Goal: Understand process/instructions: Learn how to perform a task or action

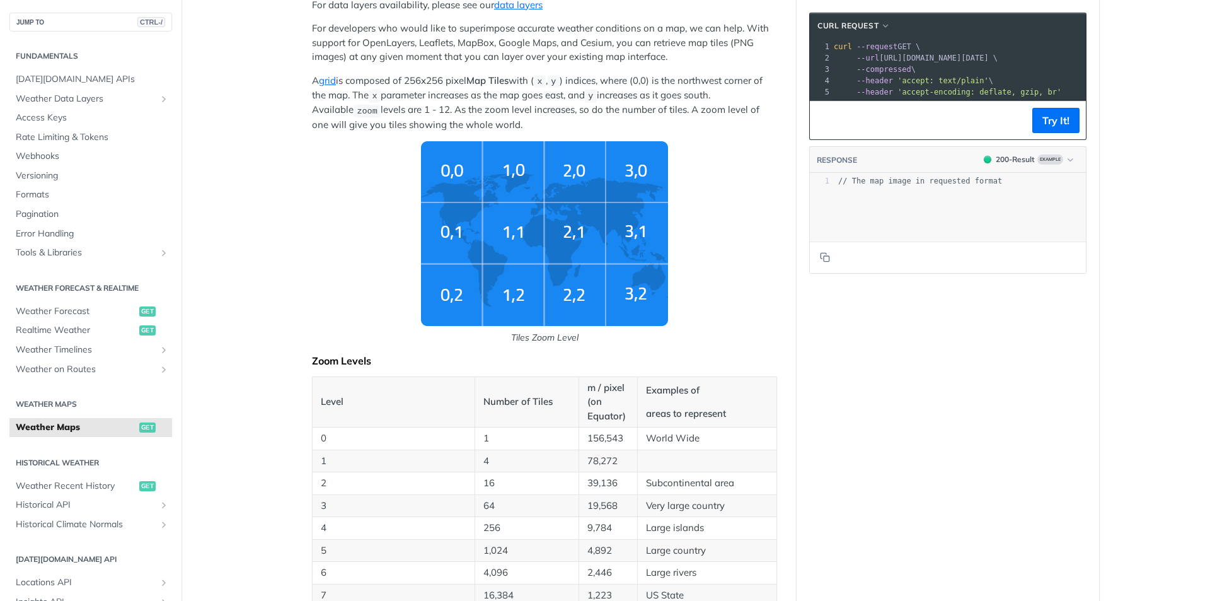
scroll to position [315, 0]
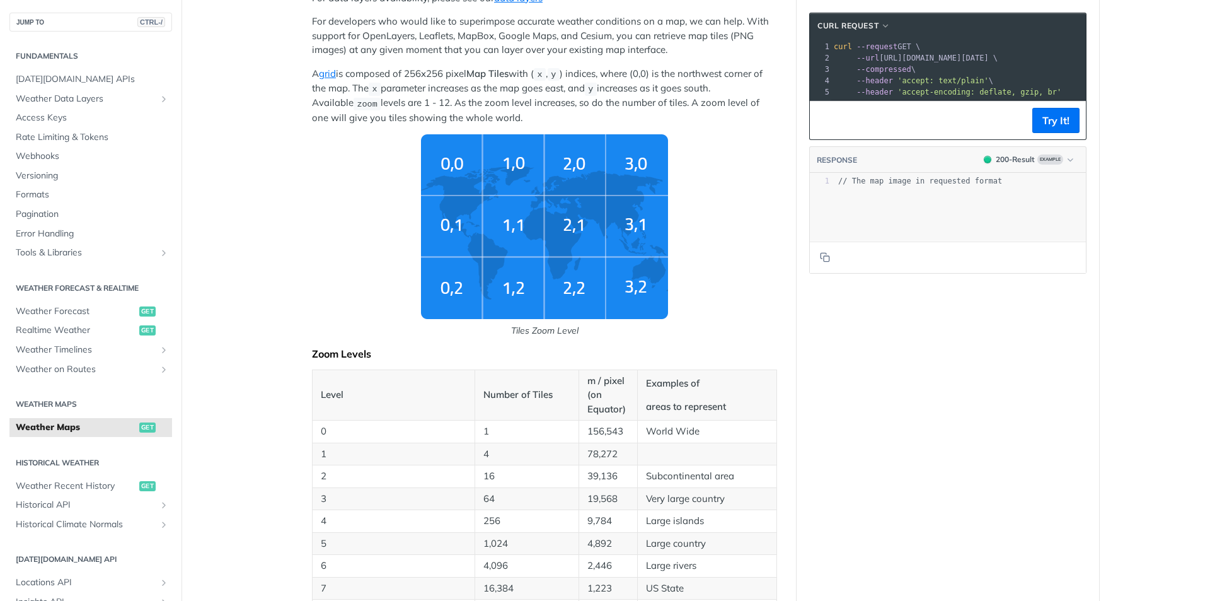
click at [916, 100] on div "xxxxxxxxxx 1 curl --request GET \ 2 --url [URL][DOMAIN_NAME][DATE] \ 3 --compre…" at bounding box center [948, 69] width 276 height 62
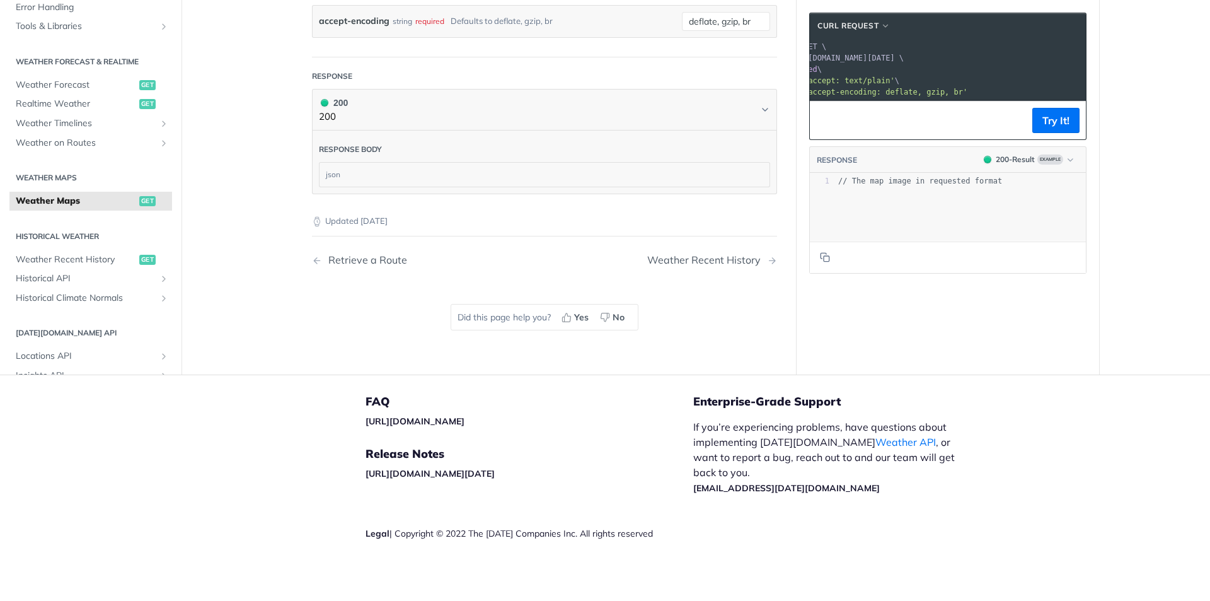
scroll to position [0, 103]
drag, startPoint x: 943, startPoint y: 90, endPoint x: 906, endPoint y: 90, distance: 37.8
click at [906, 90] on pre "--header 'accept-encoding: deflate, gzip, br'" at bounding box center [916, 91] width 358 height 11
click at [885, 67] on pre "--compressed \" at bounding box center [939, 69] width 358 height 11
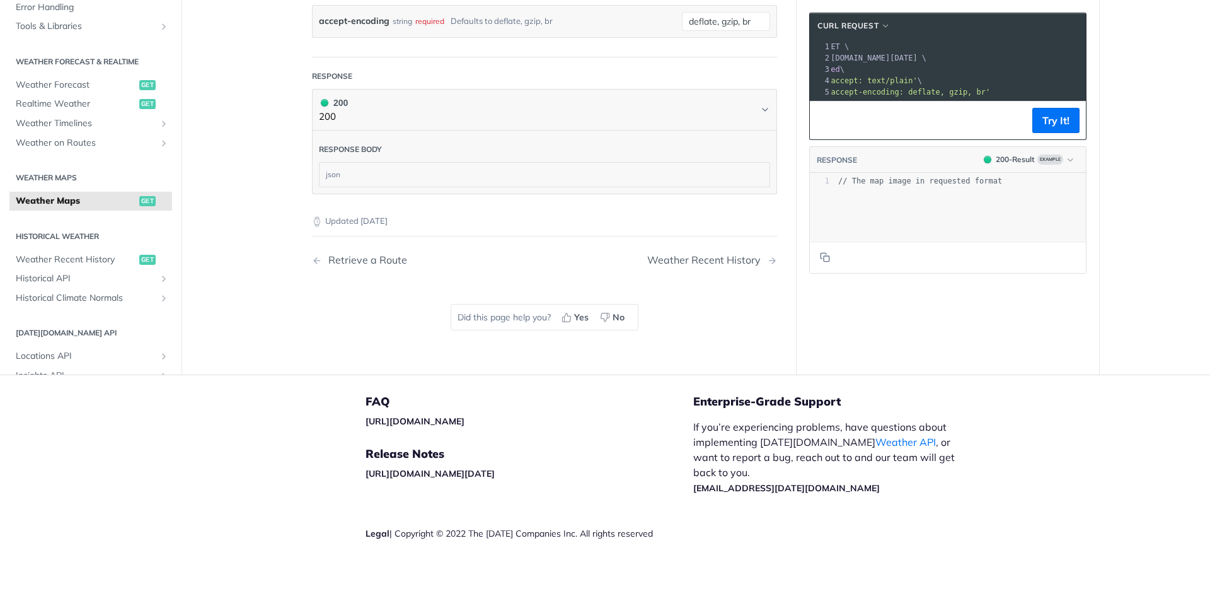
click at [890, 64] on pre "--compressed \" at bounding box center [939, 69] width 358 height 11
click at [890, 64] on pre "--compressed \" at bounding box center [1010, 69] width 358 height 11
click at [1036, 126] on button "Try It!" at bounding box center [1055, 120] width 47 height 25
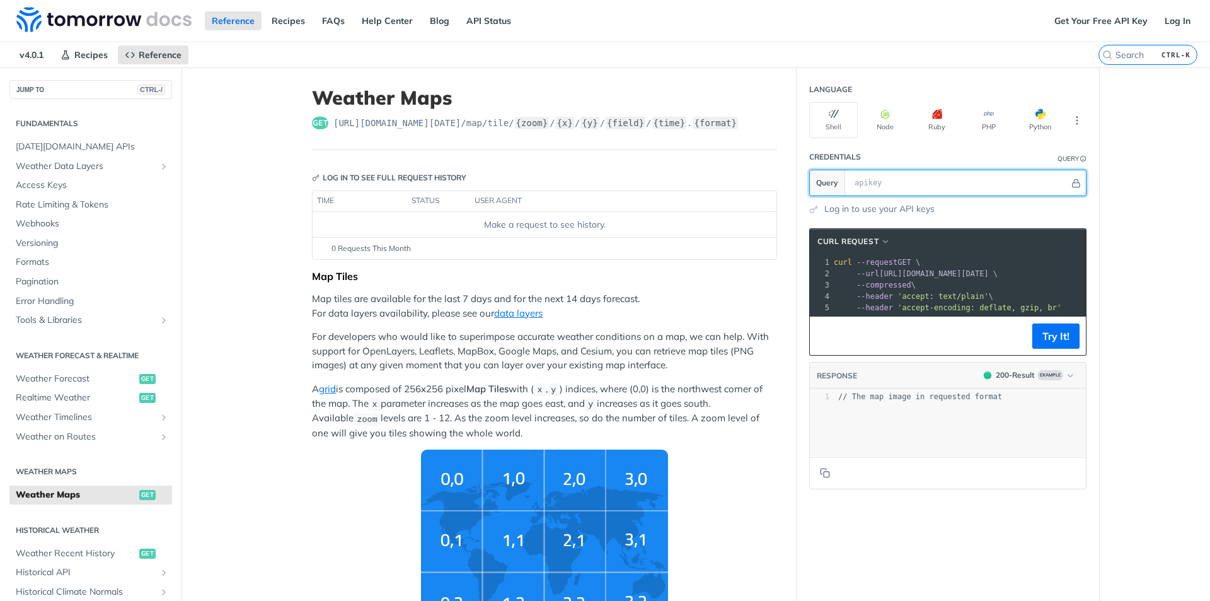
click at [916, 182] on input "text" at bounding box center [958, 182] width 221 height 25
click at [881, 112] on icon "button" at bounding box center [885, 114] width 10 height 10
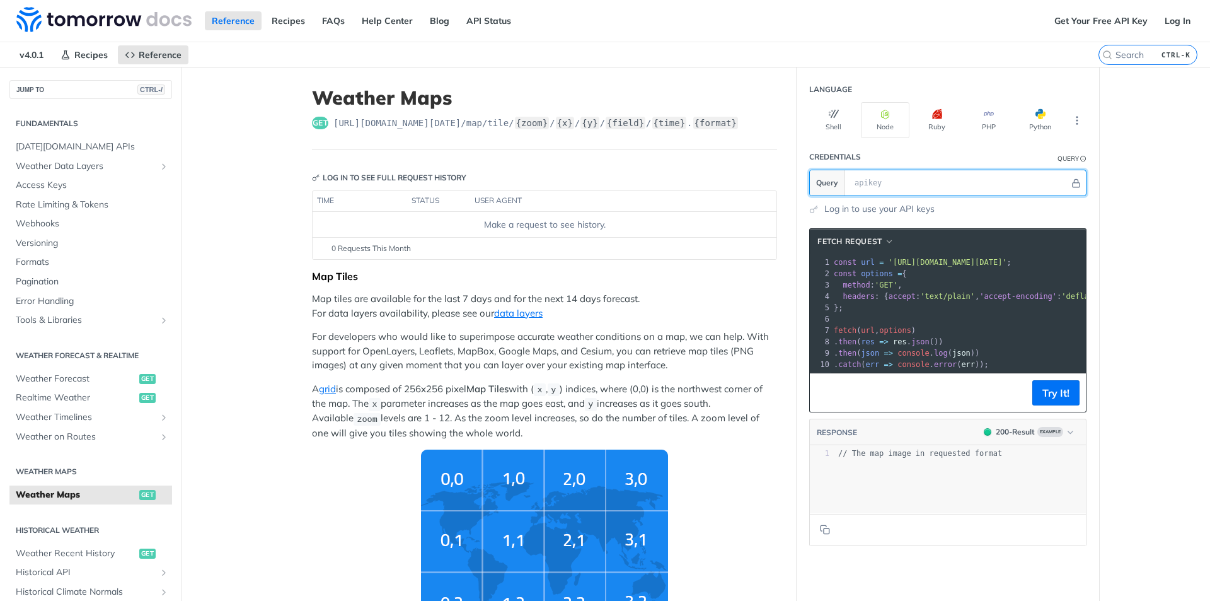
click at [916, 180] on input "text" at bounding box center [958, 182] width 221 height 25
type input "sdfsdfsdfsdfsdfsd"
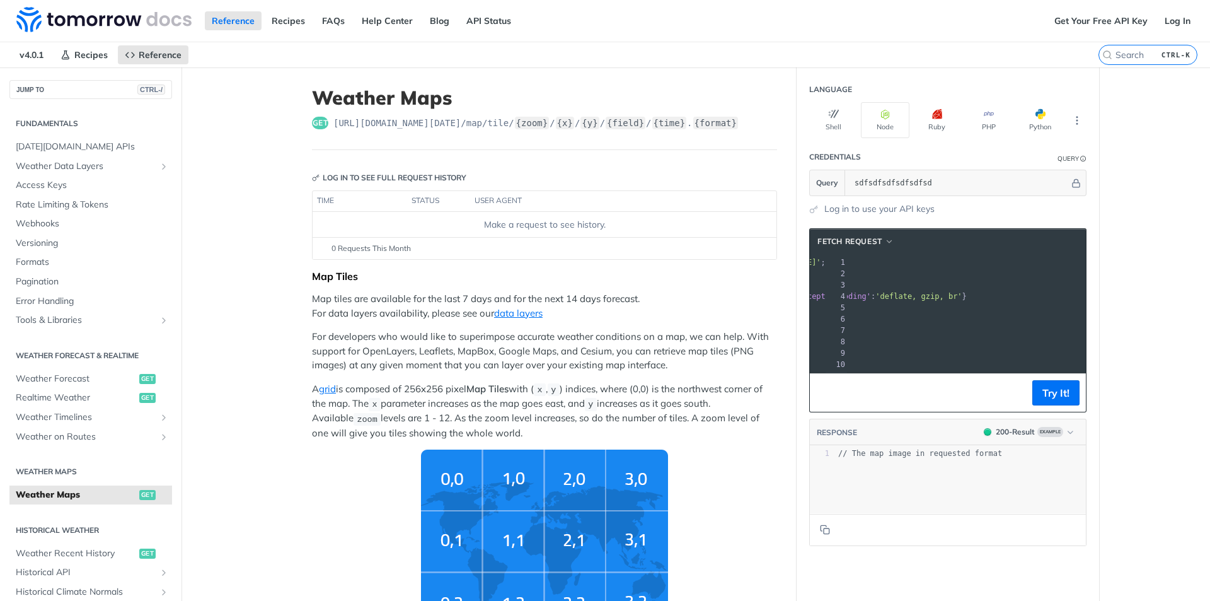
scroll to position [0, 216]
click at [1049, 394] on button "Try It!" at bounding box center [1055, 392] width 47 height 25
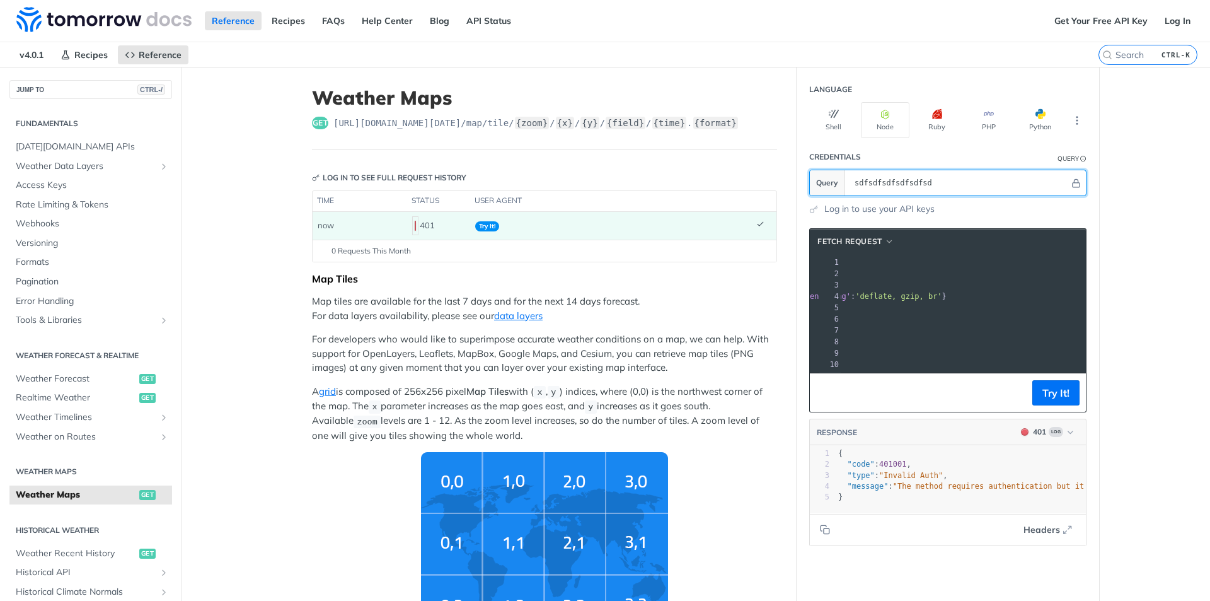
click at [810, 188] on section "Query sdfsdfsdfsdfsdfsd" at bounding box center [947, 183] width 277 height 26
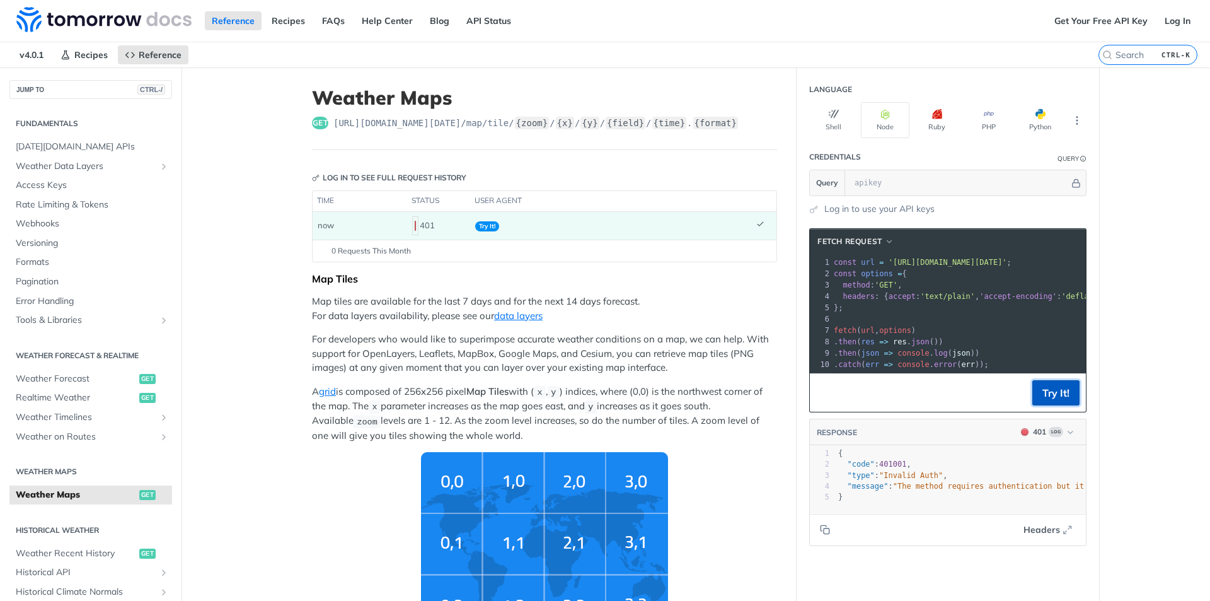
click at [1037, 391] on button "Try It!" at bounding box center [1055, 392] width 47 height 25
click at [1046, 403] on button "Try It!" at bounding box center [1055, 392] width 47 height 25
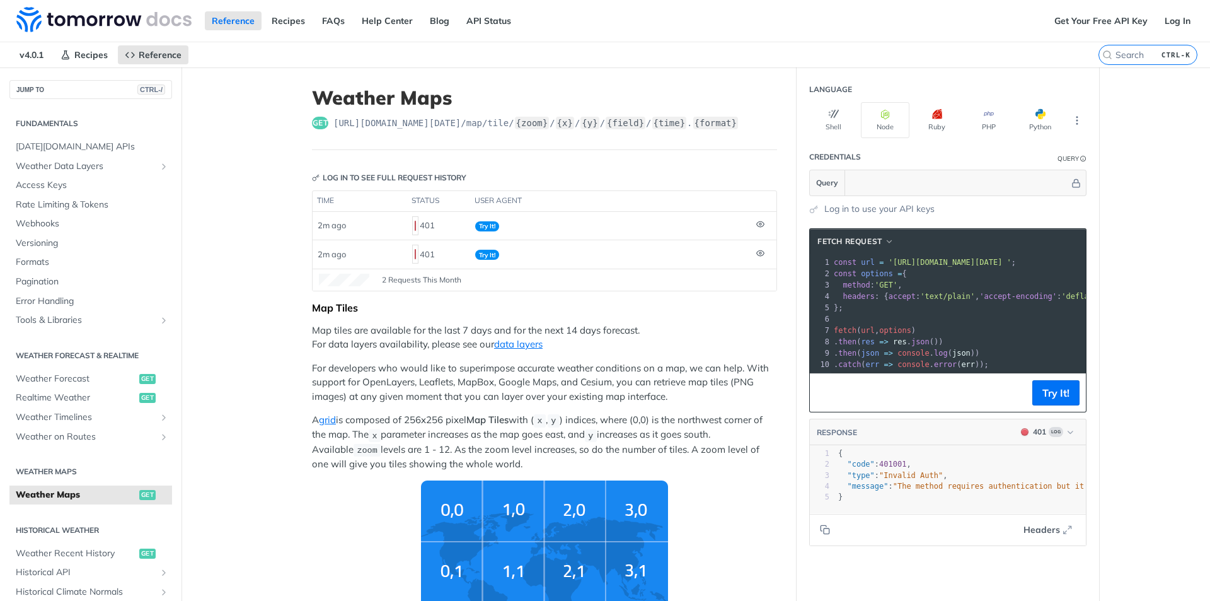
click at [577, 508] on img "Tiles Zoom Level" at bounding box center [544, 572] width 247 height 185
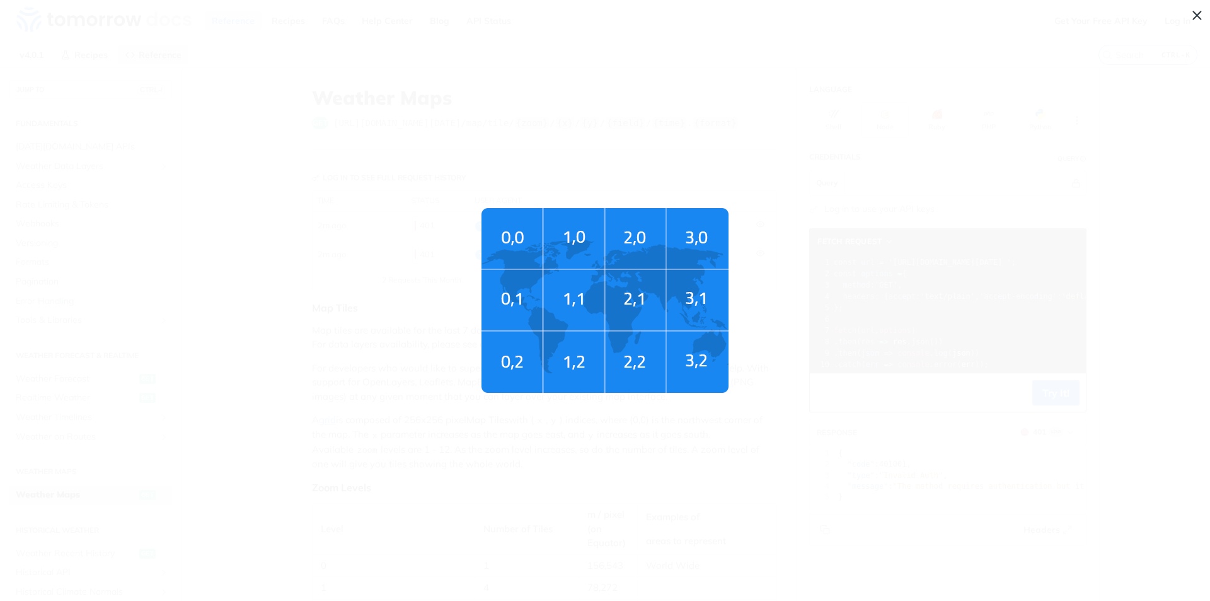
click at [833, 190] on span "Tiles Zoom Level" at bounding box center [605, 300] width 1210 height 601
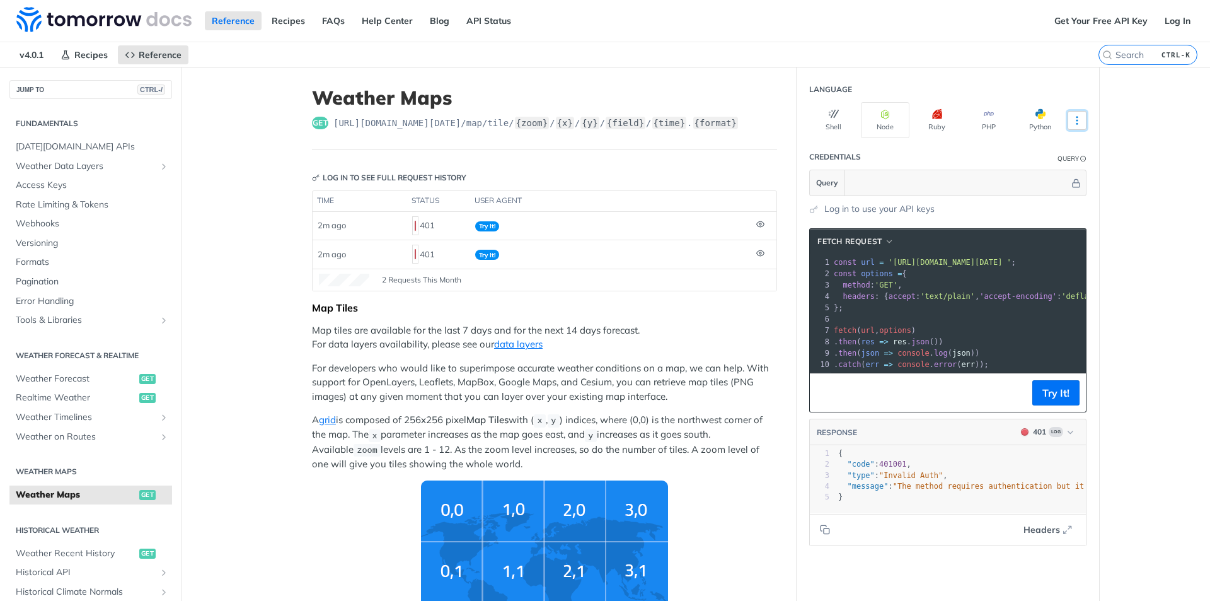
click at [1071, 119] on icon "More ellipsis" at bounding box center [1076, 120] width 11 height 11
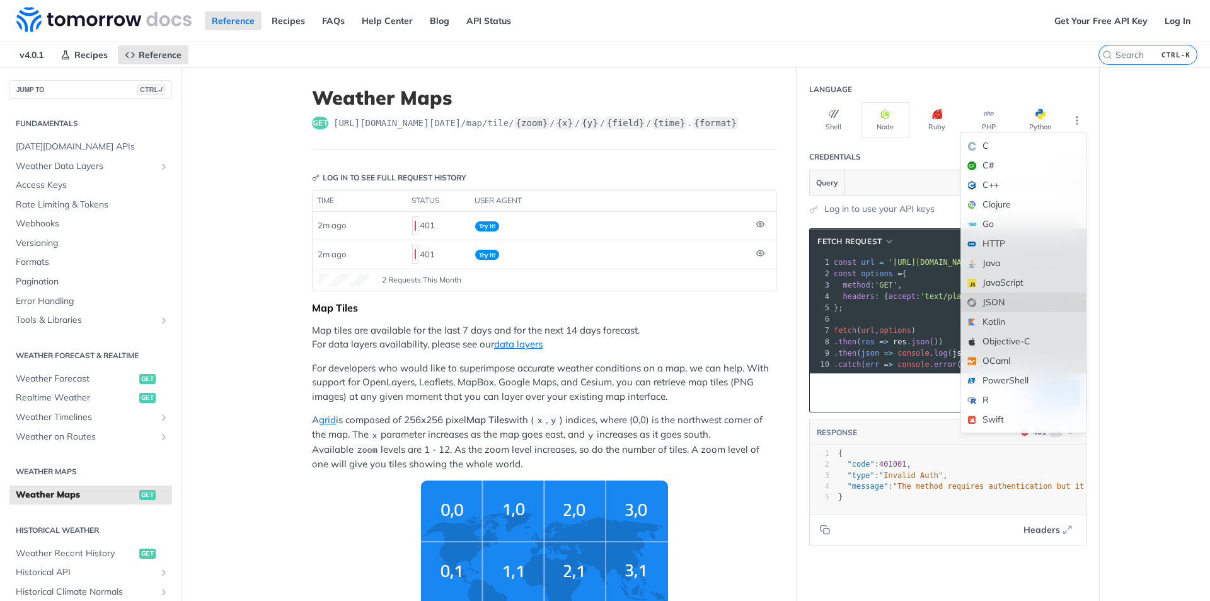
click at [1032, 296] on div "JSON" at bounding box center [1023, 302] width 125 height 20
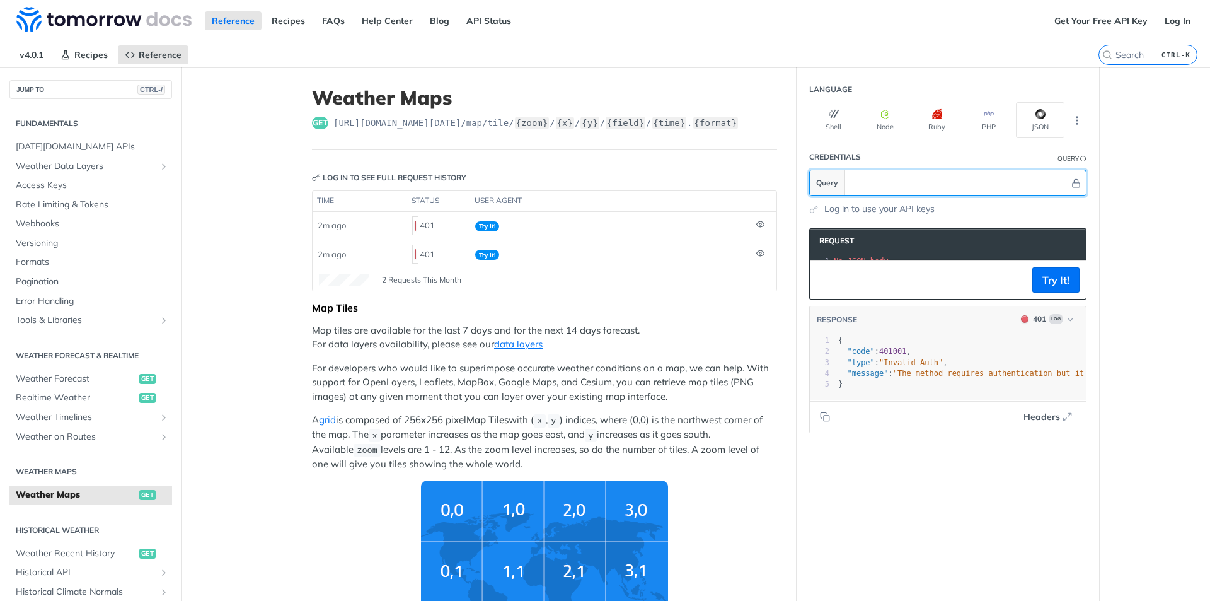
click at [943, 182] on input "text" at bounding box center [958, 182] width 221 height 25
click at [1063, 283] on button "Try It!" at bounding box center [1055, 279] width 47 height 25
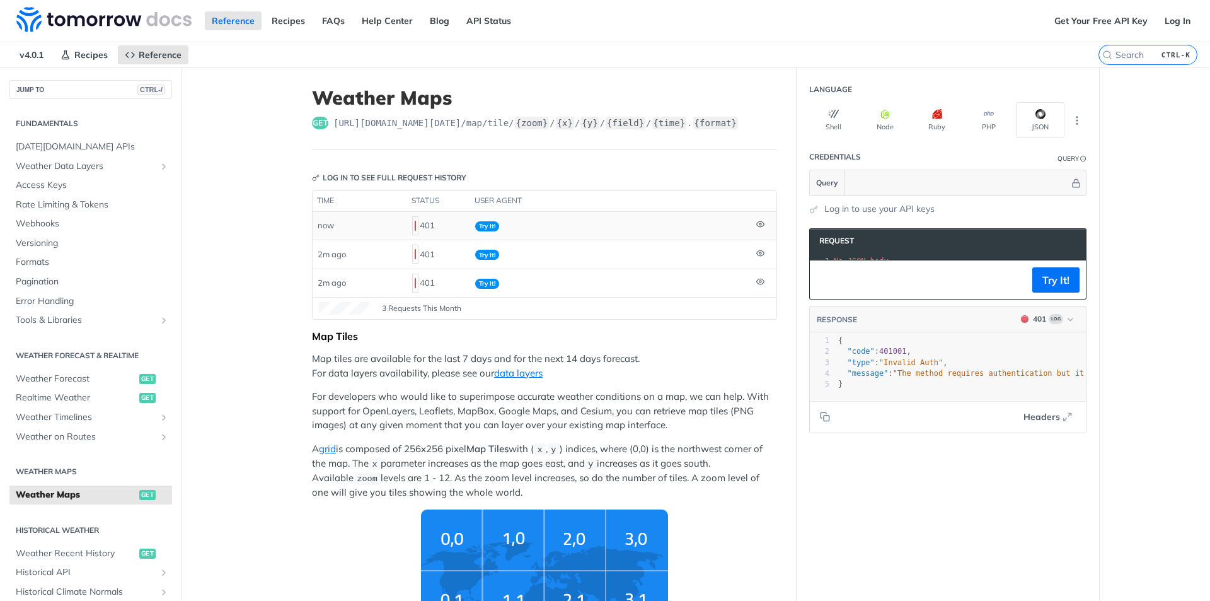
click at [756, 226] on icon at bounding box center [760, 224] width 8 height 8
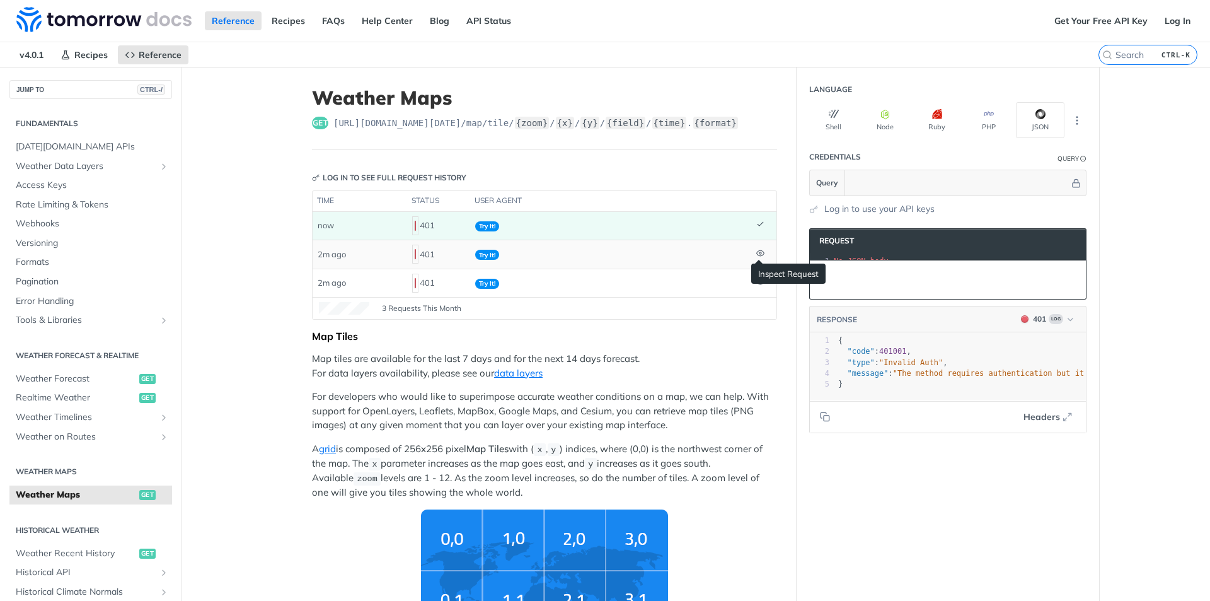
click at [756, 250] on icon at bounding box center [760, 253] width 8 height 6
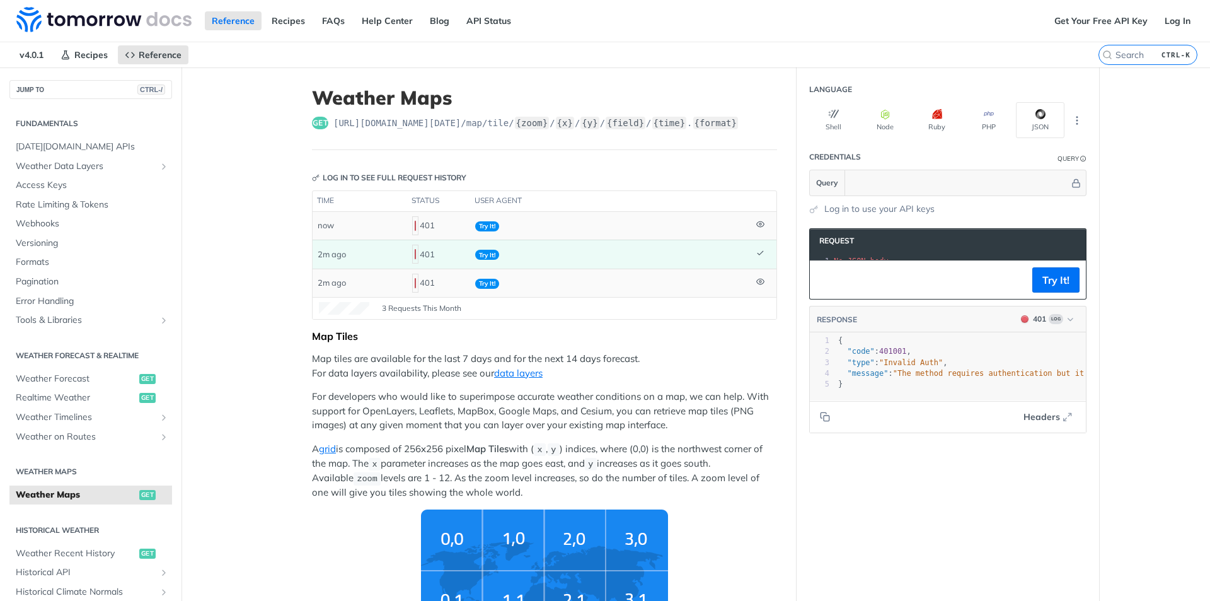
click at [756, 282] on icon at bounding box center [760, 281] width 8 height 8
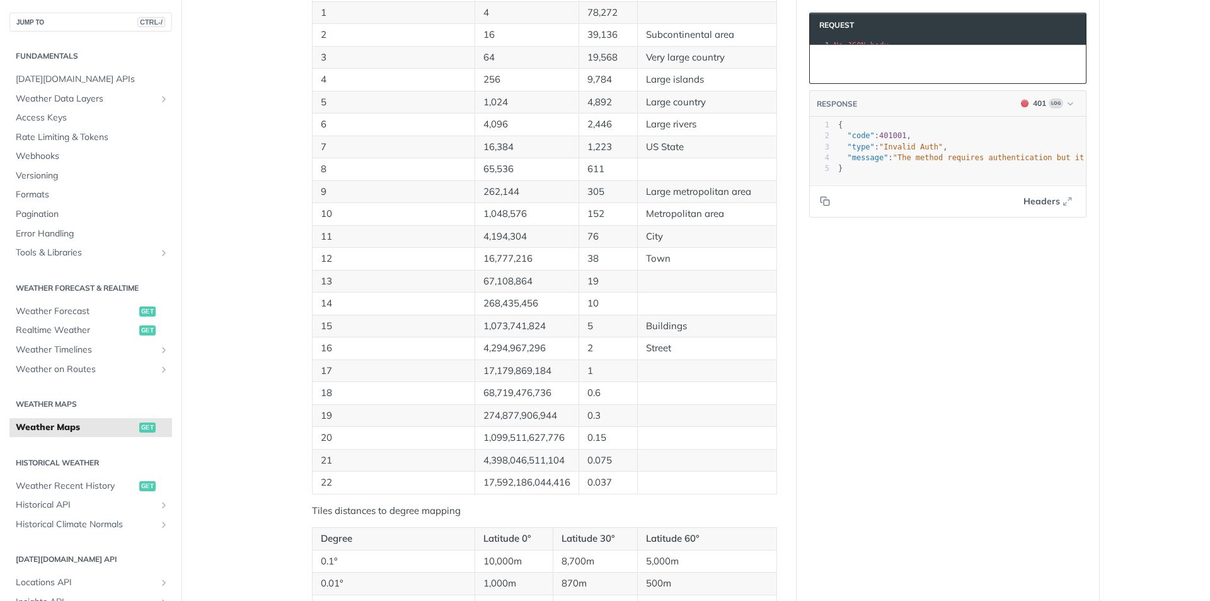
scroll to position [819, 0]
